Goal: Task Accomplishment & Management: Use online tool/utility

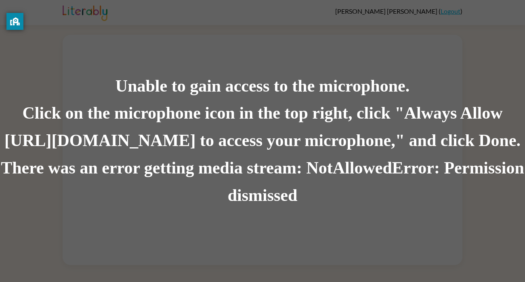
click at [252, 104] on div "Click on the microphone icon in the top right, click "Always Allow [URL][DOMAIN…" at bounding box center [262, 127] width 525 height 55
click at [251, 106] on div "Click on the microphone icon in the top right, click "Always Allow [URL][DOMAIN…" at bounding box center [262, 127] width 525 height 55
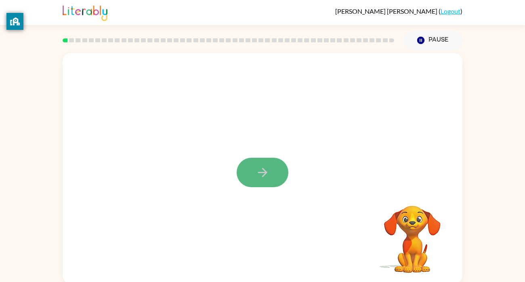
click at [256, 176] on icon "button" at bounding box center [263, 173] width 14 height 14
click at [176, 233] on div at bounding box center [263, 243] width 384 height 66
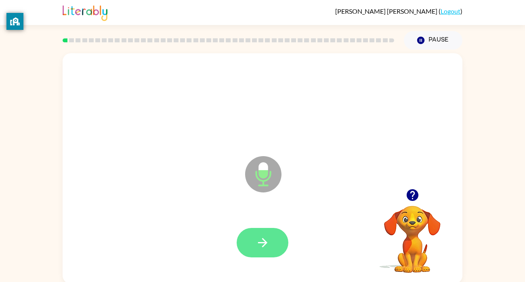
click at [248, 246] on button "button" at bounding box center [263, 242] width 52 height 29
click at [250, 245] on button "button" at bounding box center [263, 242] width 52 height 29
click at [254, 241] on button "button" at bounding box center [263, 242] width 52 height 29
click at [269, 245] on icon "button" at bounding box center [263, 243] width 14 height 14
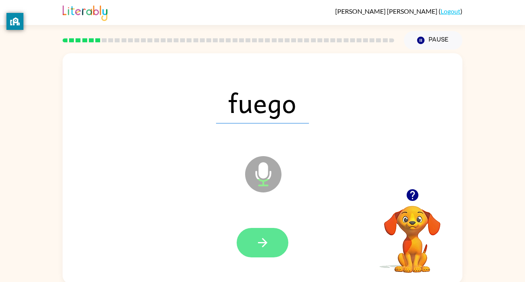
click at [268, 246] on icon "button" at bounding box center [263, 243] width 14 height 14
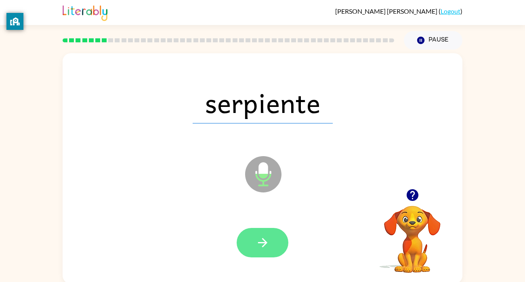
click at [250, 235] on button "button" at bounding box center [263, 242] width 52 height 29
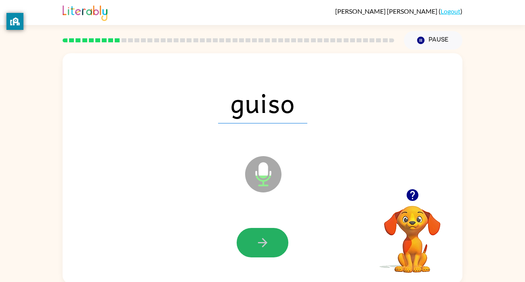
click at [249, 234] on button "button" at bounding box center [263, 242] width 52 height 29
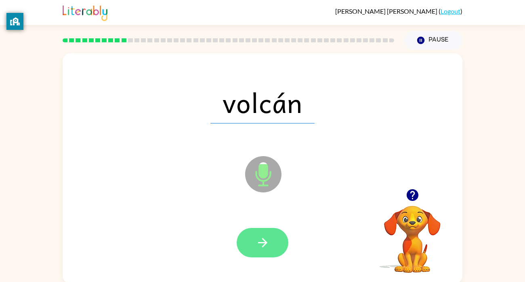
click at [252, 237] on button "button" at bounding box center [263, 242] width 52 height 29
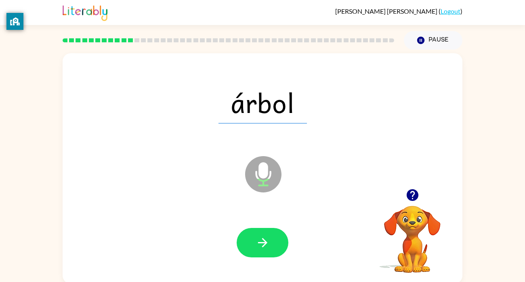
click at [203, 209] on div "árbol Microphone The Microphone is here when it is your turn to talk" at bounding box center [263, 168] width 400 height 231
click at [257, 233] on button "button" at bounding box center [263, 242] width 52 height 29
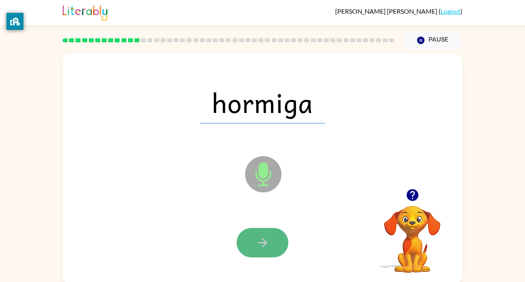
click at [258, 248] on icon "button" at bounding box center [263, 243] width 14 height 14
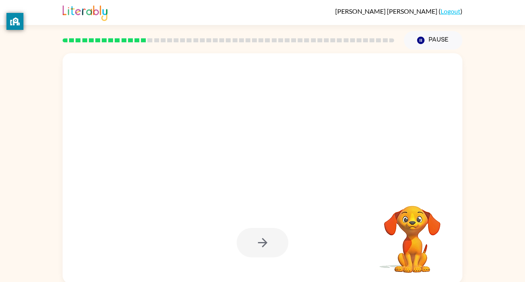
click at [197, 222] on div at bounding box center [263, 243] width 384 height 66
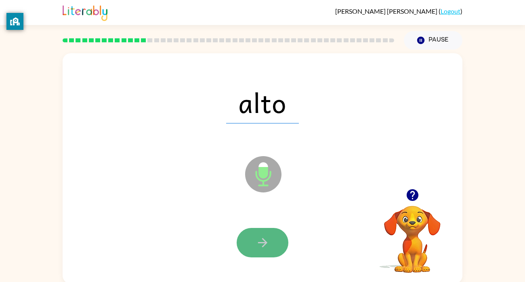
click at [253, 245] on button "button" at bounding box center [263, 242] width 52 height 29
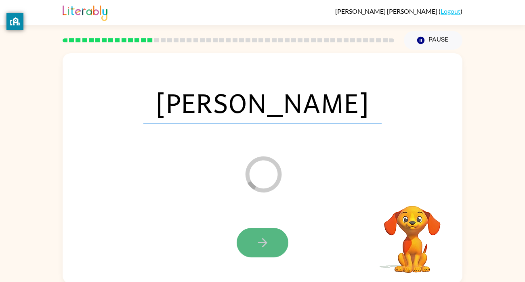
click at [256, 246] on icon "button" at bounding box center [263, 243] width 14 height 14
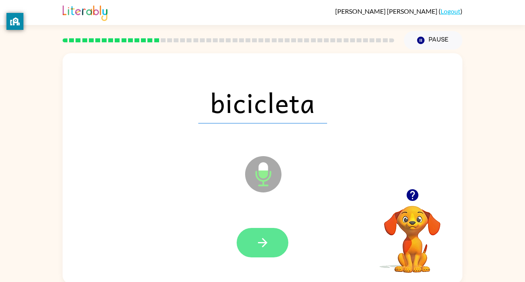
click at [258, 246] on icon "button" at bounding box center [263, 243] width 14 height 14
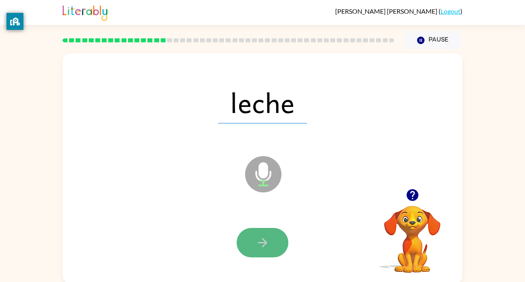
click at [285, 241] on button "button" at bounding box center [263, 242] width 52 height 29
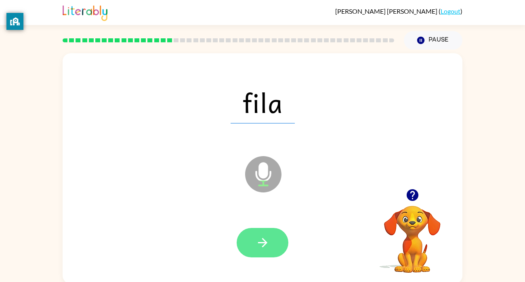
click at [256, 241] on icon "button" at bounding box center [263, 243] width 14 height 14
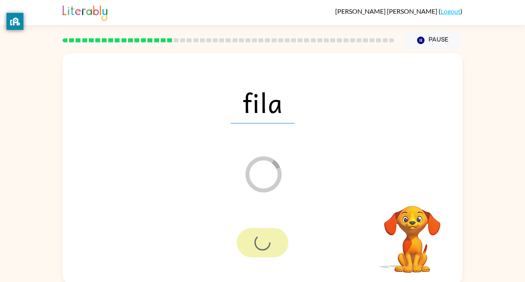
scroll to position [2, 0]
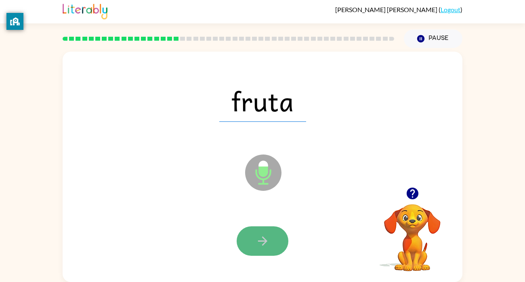
click at [255, 248] on button "button" at bounding box center [263, 241] width 52 height 29
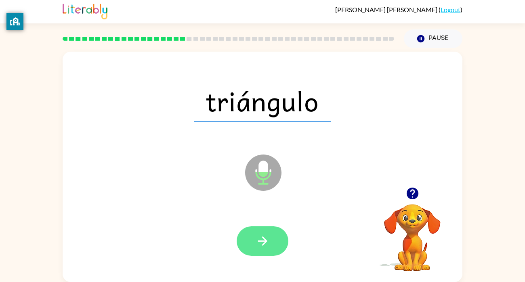
click at [258, 253] on button "button" at bounding box center [263, 241] width 52 height 29
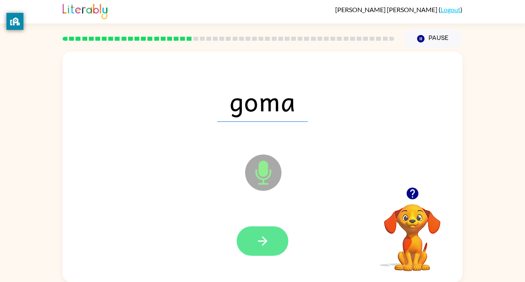
click at [266, 243] on icon "button" at bounding box center [263, 241] width 14 height 14
click at [267, 244] on icon "button" at bounding box center [263, 241] width 14 height 14
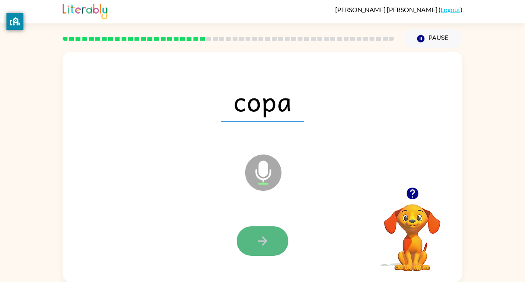
click at [269, 251] on button "button" at bounding box center [263, 241] width 52 height 29
click at [251, 233] on button "button" at bounding box center [263, 241] width 52 height 29
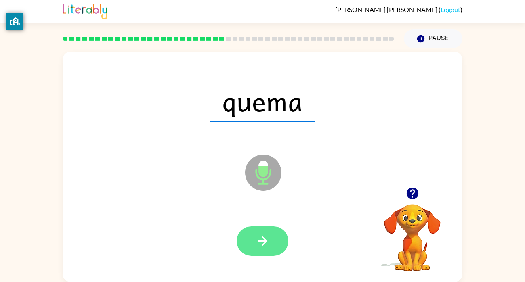
click at [256, 237] on icon "button" at bounding box center [263, 241] width 14 height 14
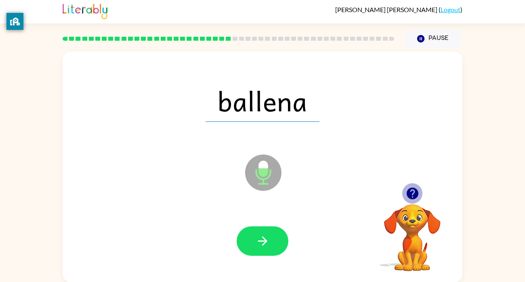
click at [411, 191] on icon "button" at bounding box center [412, 194] width 12 height 12
click at [411, 193] on icon "button" at bounding box center [412, 194] width 12 height 12
click at [411, 193] on video "Your browser must support playing .mp4 files to use Literably. Please try using…" at bounding box center [412, 232] width 81 height 81
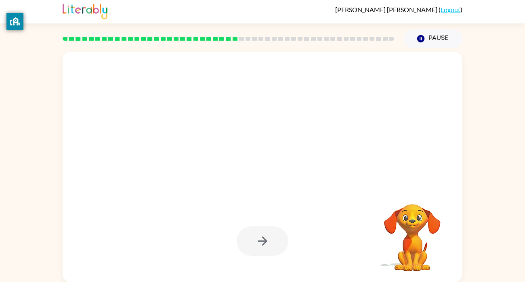
click at [415, 225] on video "Your browser must support playing .mp4 files to use Literably. Please try using…" at bounding box center [412, 232] width 81 height 81
